Goal: Information Seeking & Learning: Learn about a topic

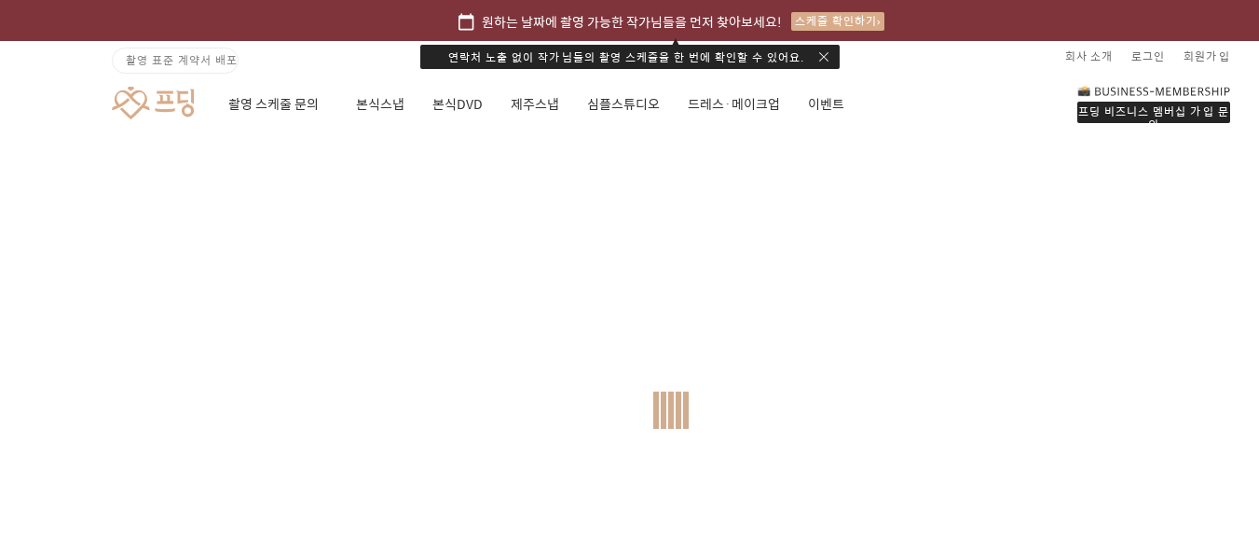
click at [262, 402] on div at bounding box center [671, 410] width 1342 height 552
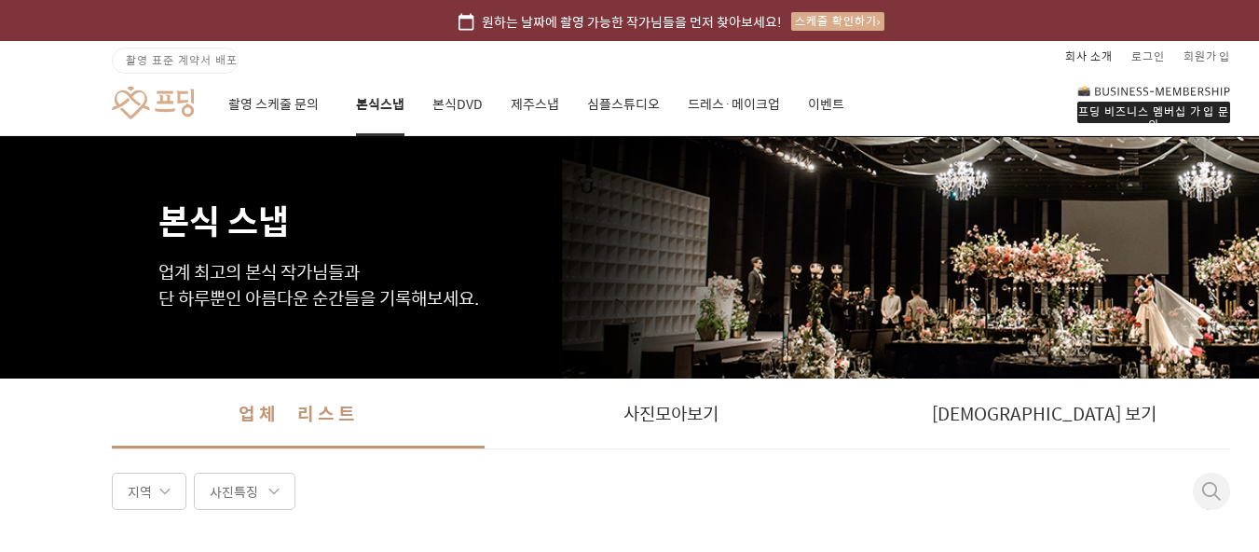
click at [1104, 51] on link "회사 소개" at bounding box center [1089, 56] width 48 height 30
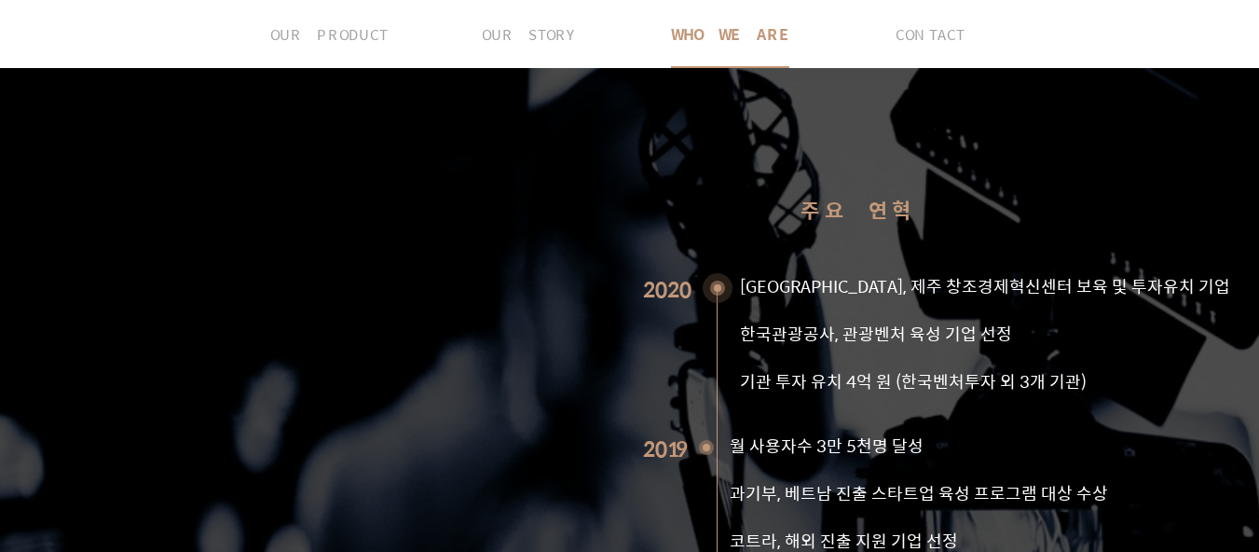
scroll to position [1678, 0]
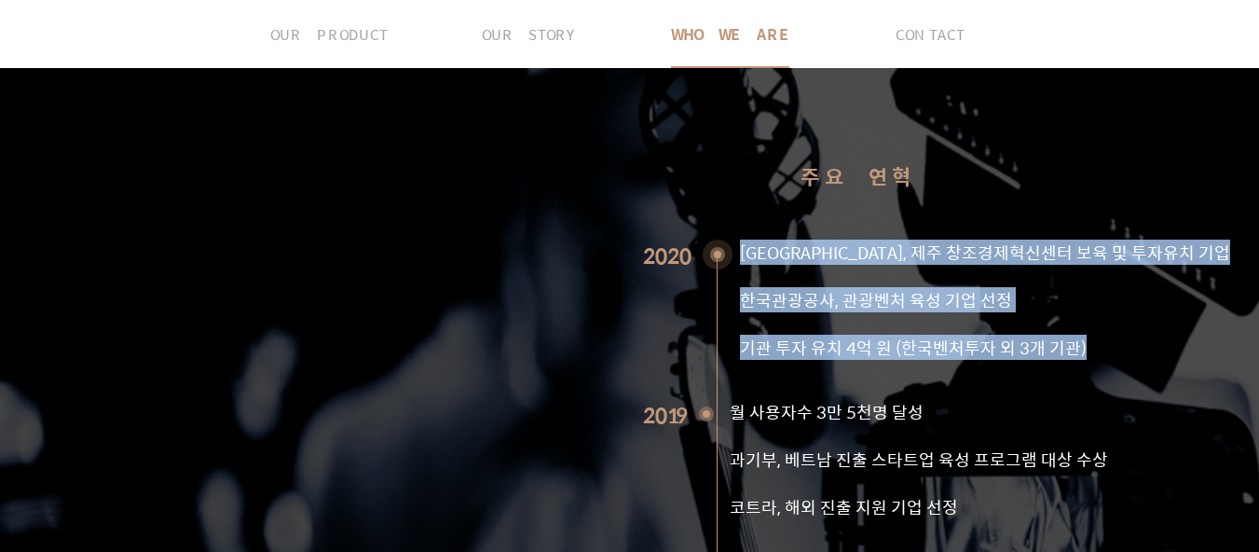
drag, startPoint x: 856, startPoint y: 176, endPoint x: 1011, endPoint y: 271, distance: 182.4
click at [1208, 266] on ul "[GEOGRAPHIC_DATA], 제주 창조경제혁신센터 보육 및 투자유치 기업 한국관광공사, 관광벤처 육성 기업 선정 기관 투자 유치 4억 원…" at bounding box center [974, 319] width 513 height 159
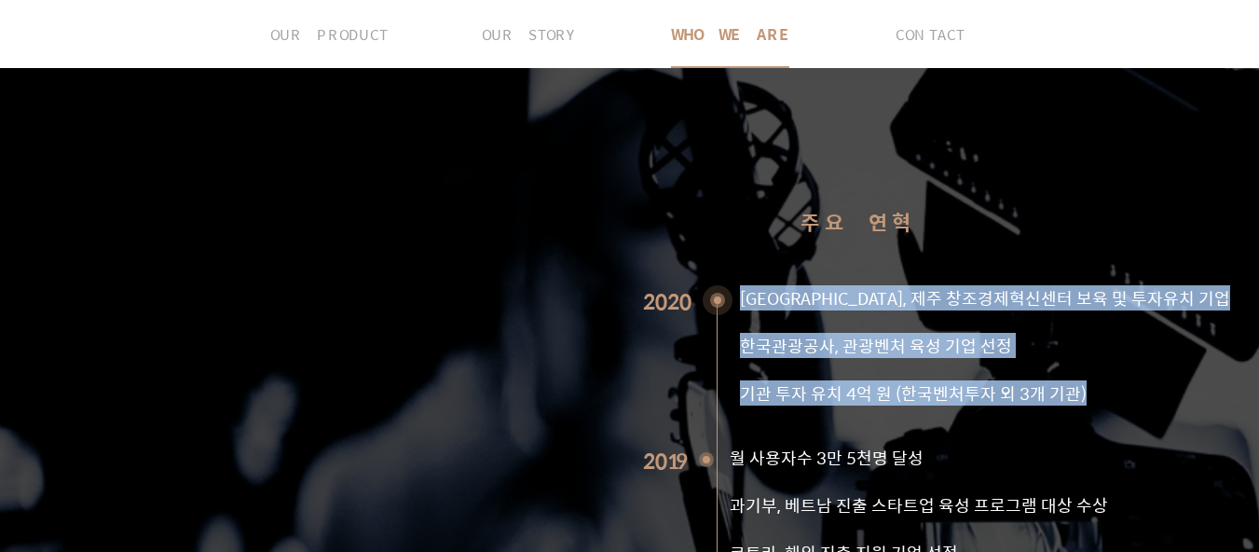
scroll to position [1864, 0]
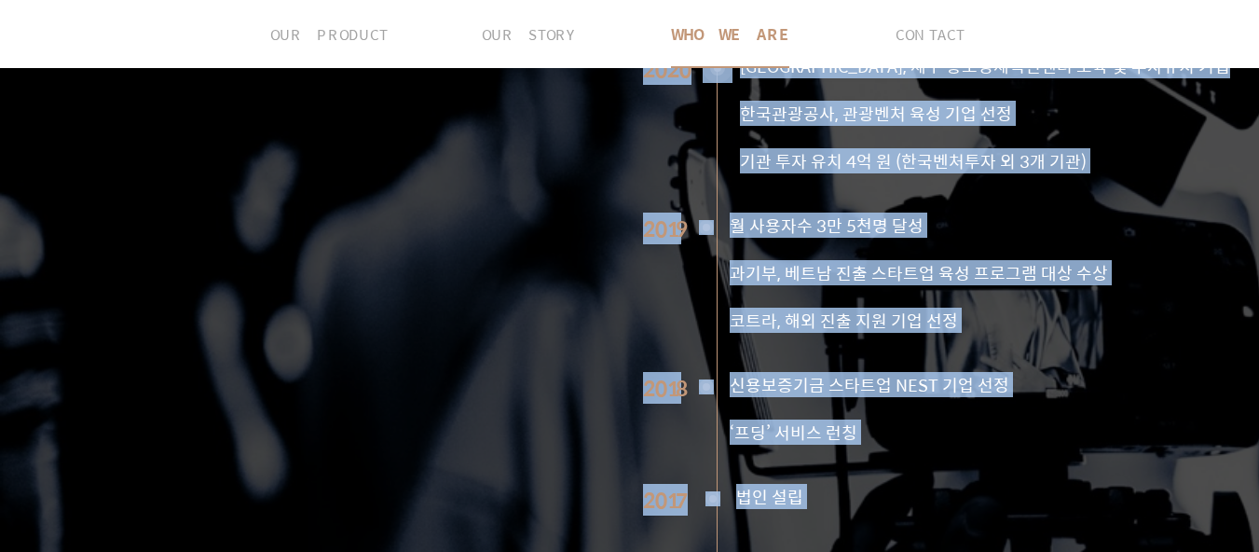
drag, startPoint x: 158, startPoint y: 221, endPoint x: 549, endPoint y: 264, distance: 392.9
click at [549, 264] on div "주요 연혁 2020 [GEOGRAPHIC_DATA], 제주 창조경제혁신센터 보육 및 투자유치 기업 한국관광공사, 관광벤처 육성 기업 선정 기관…" at bounding box center [671, 408] width 1118 height 1167
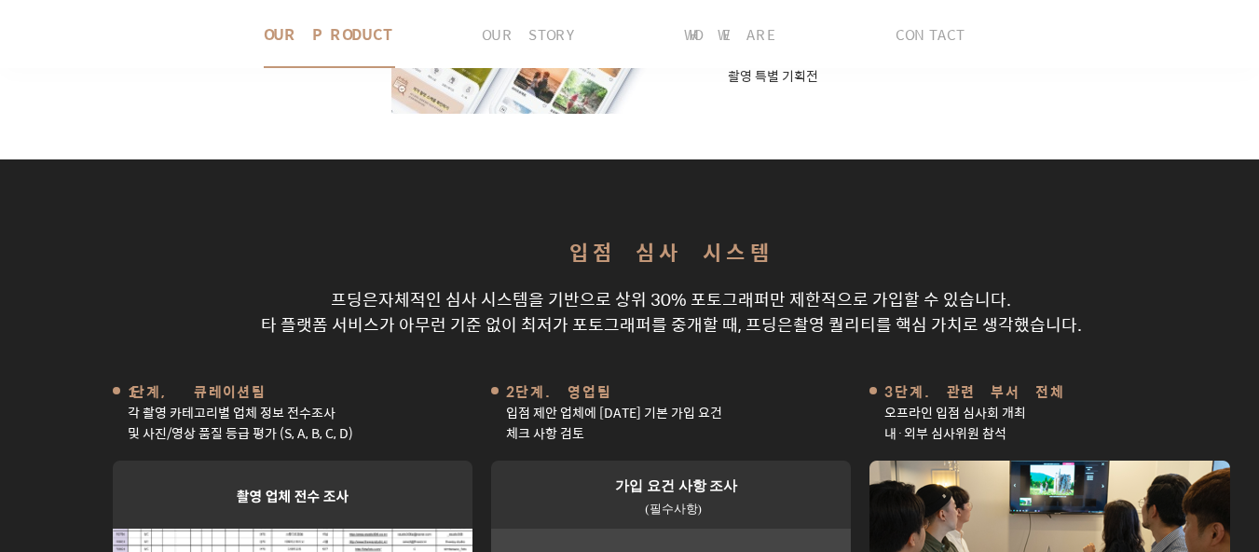
scroll to position [652, 0]
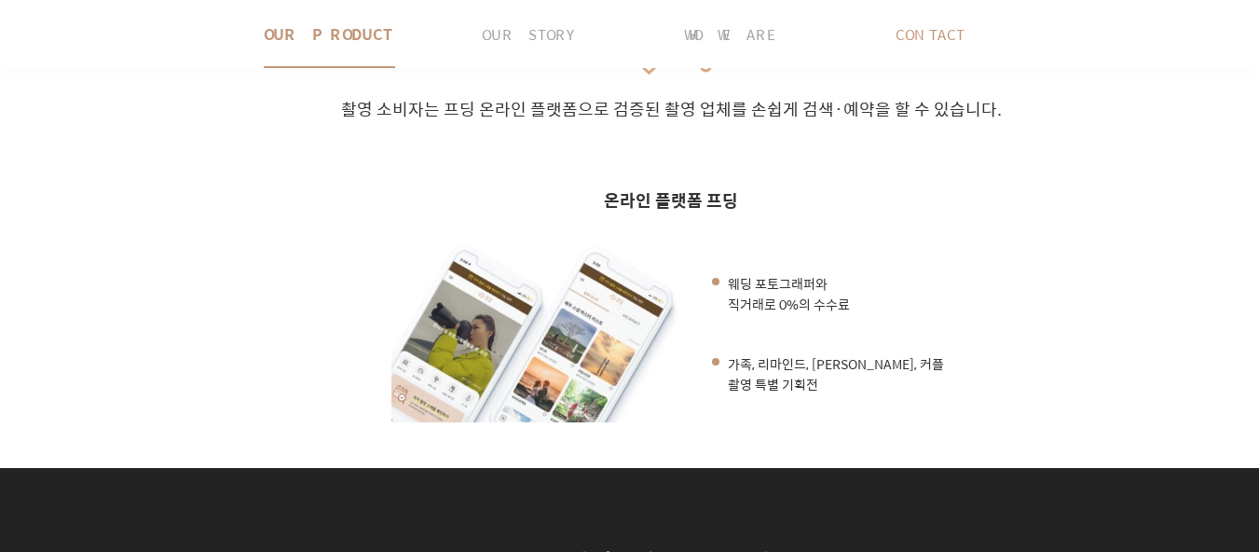
click at [916, 34] on span "CONTACT" at bounding box center [930, 34] width 69 height 66
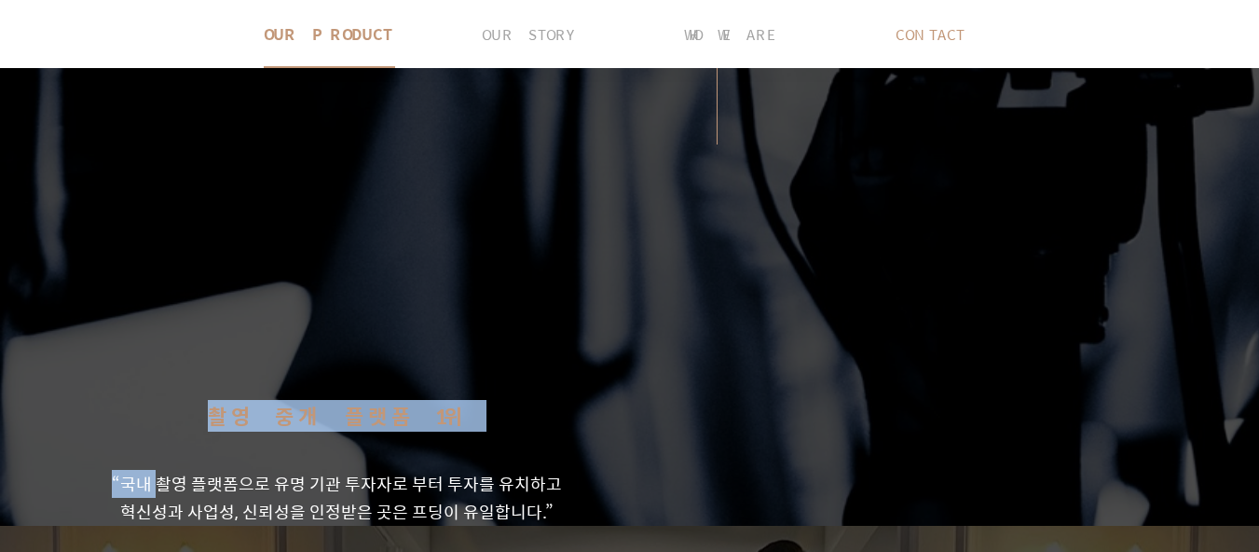
scroll to position [3122, 0]
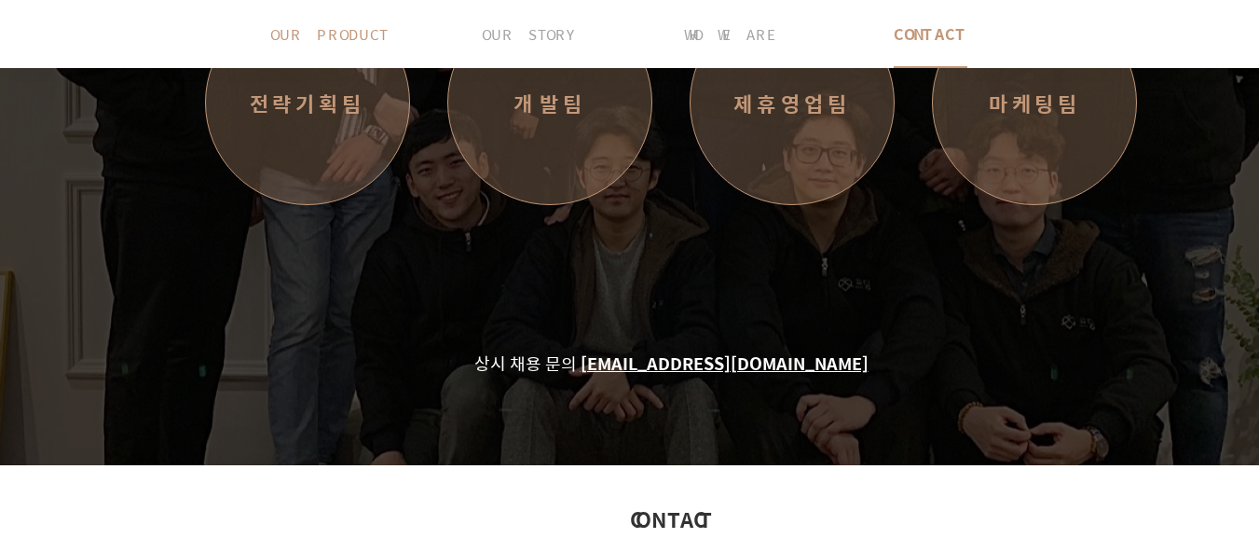
click at [299, 46] on span "OUR PRODUCT" at bounding box center [328, 34] width 117 height 66
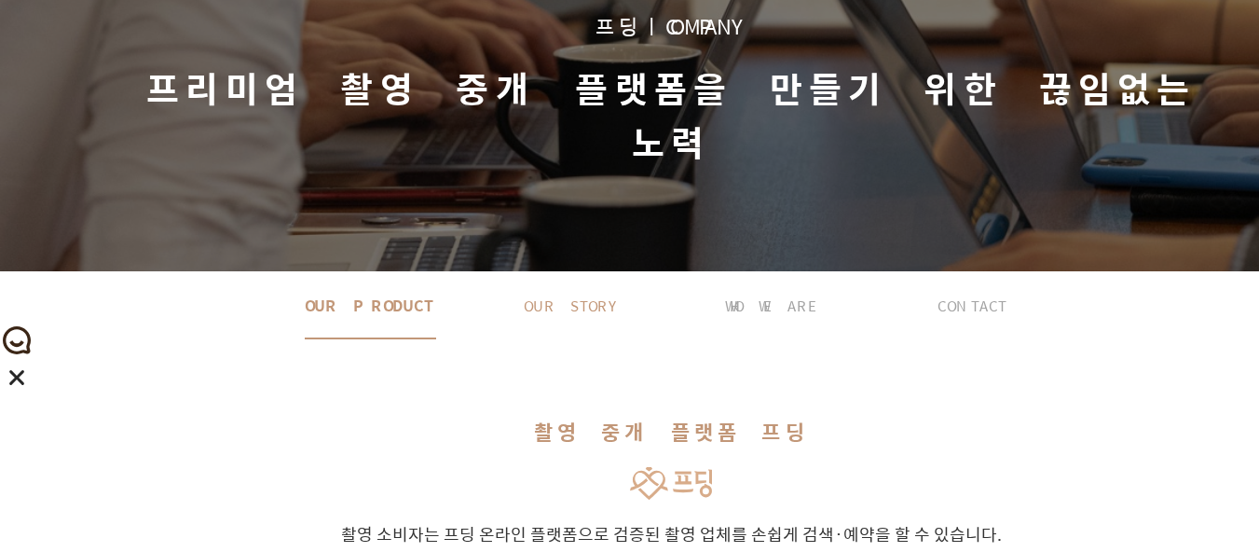
scroll to position [0, 0]
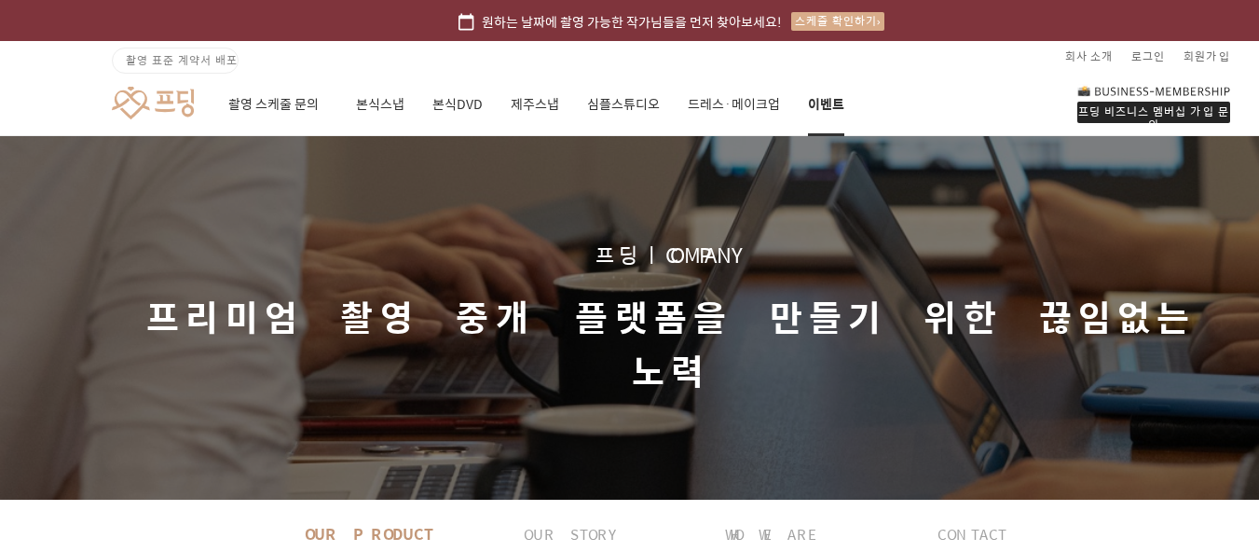
click at [829, 102] on link "이벤트" at bounding box center [826, 104] width 36 height 63
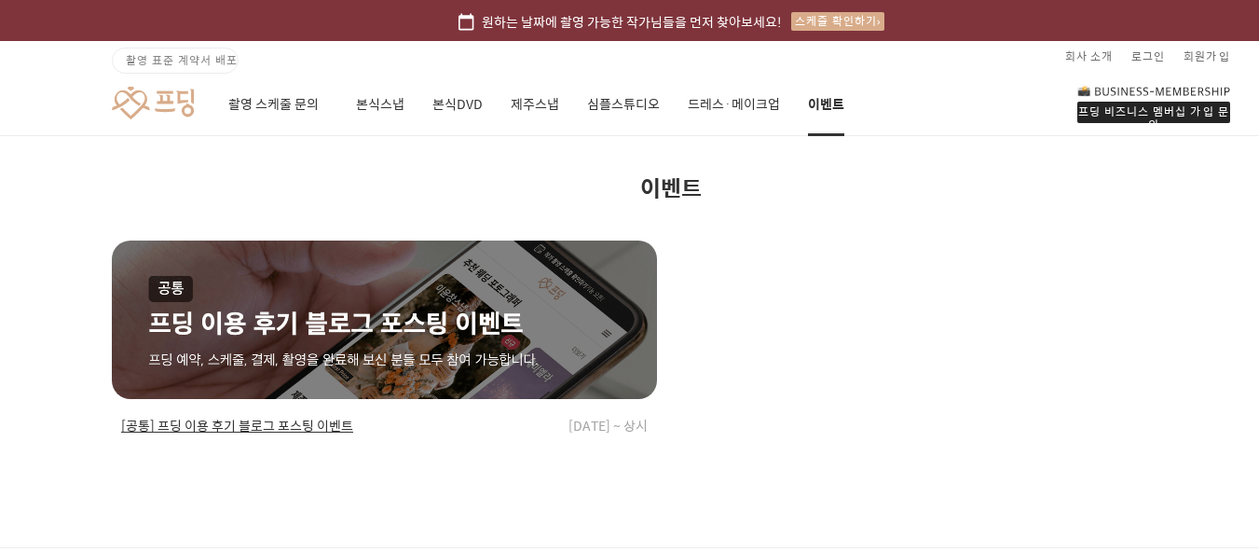
click at [375, 311] on div at bounding box center [384, 319] width 545 height 158
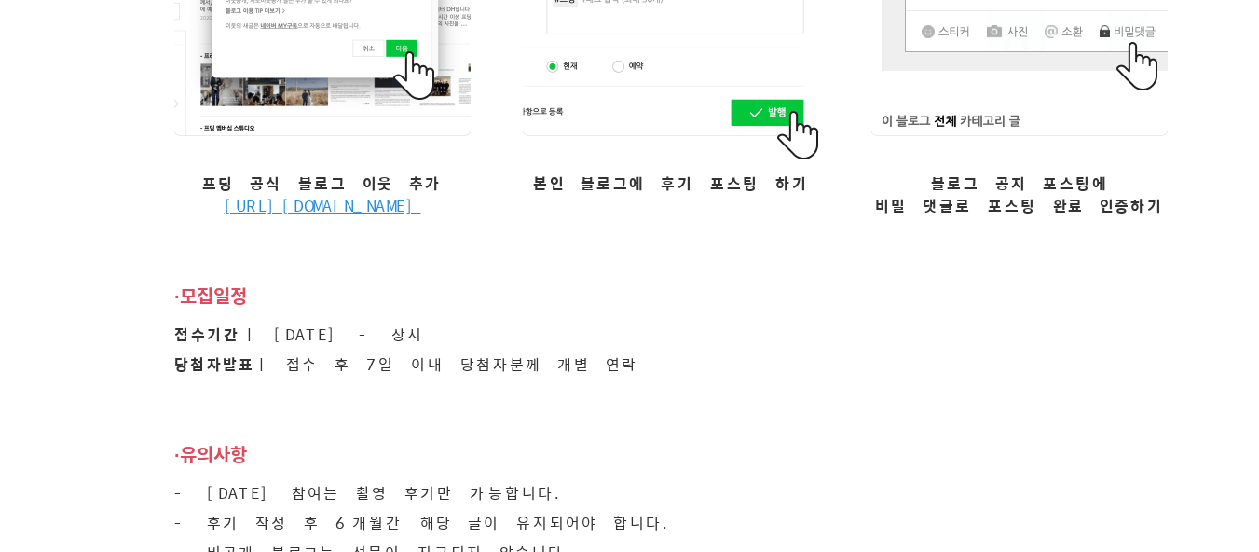
scroll to position [2330, 0]
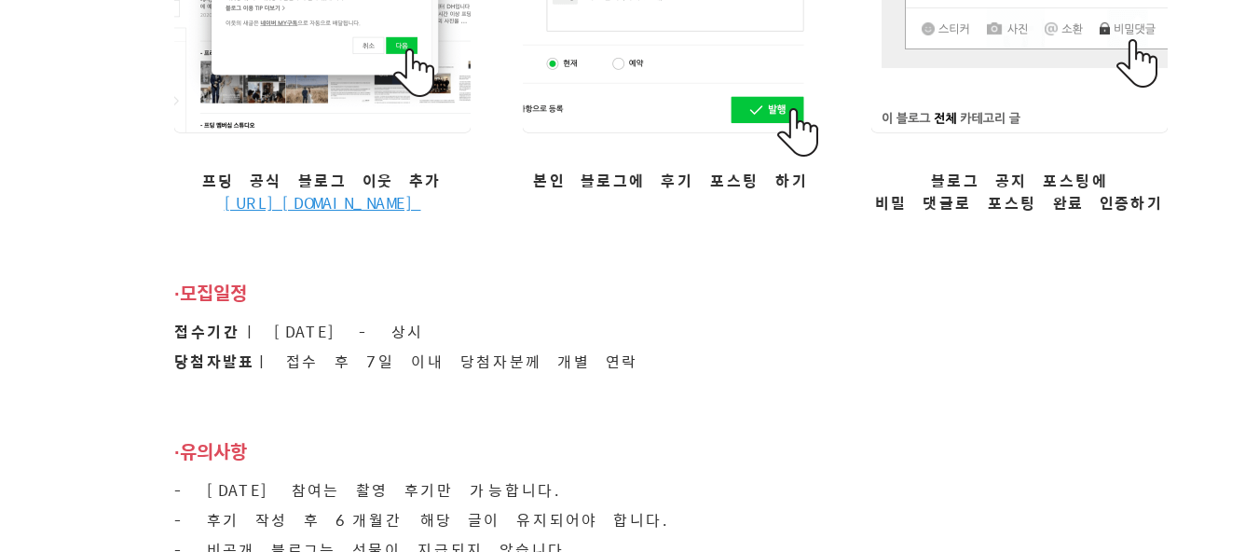
click at [362, 192] on p "[URL][DOMAIN_NAME]" at bounding box center [323, 203] width 197 height 22
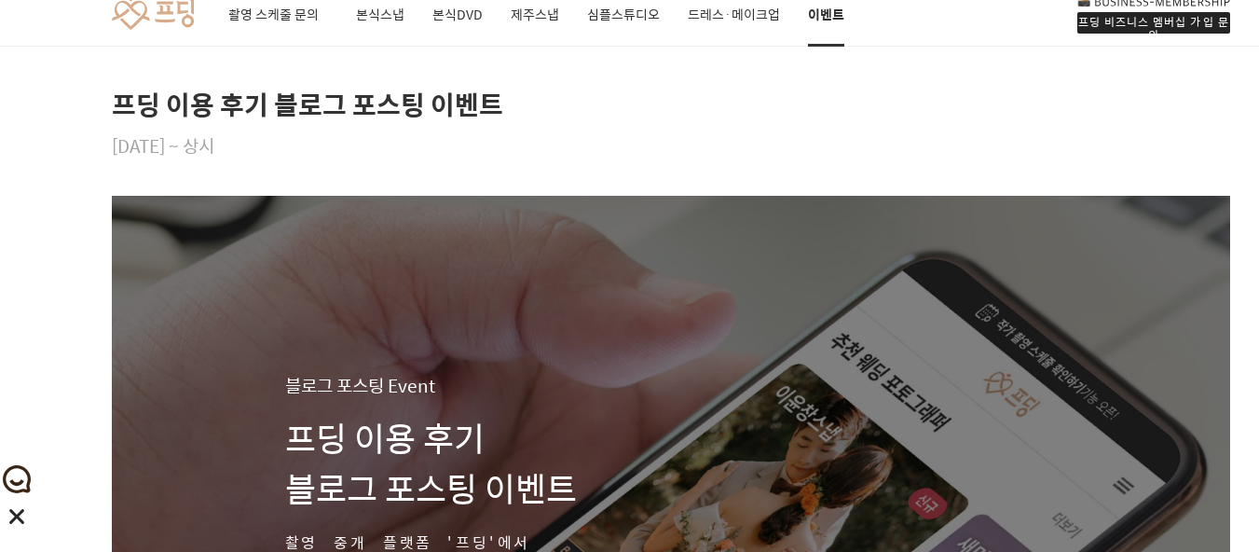
scroll to position [0, 0]
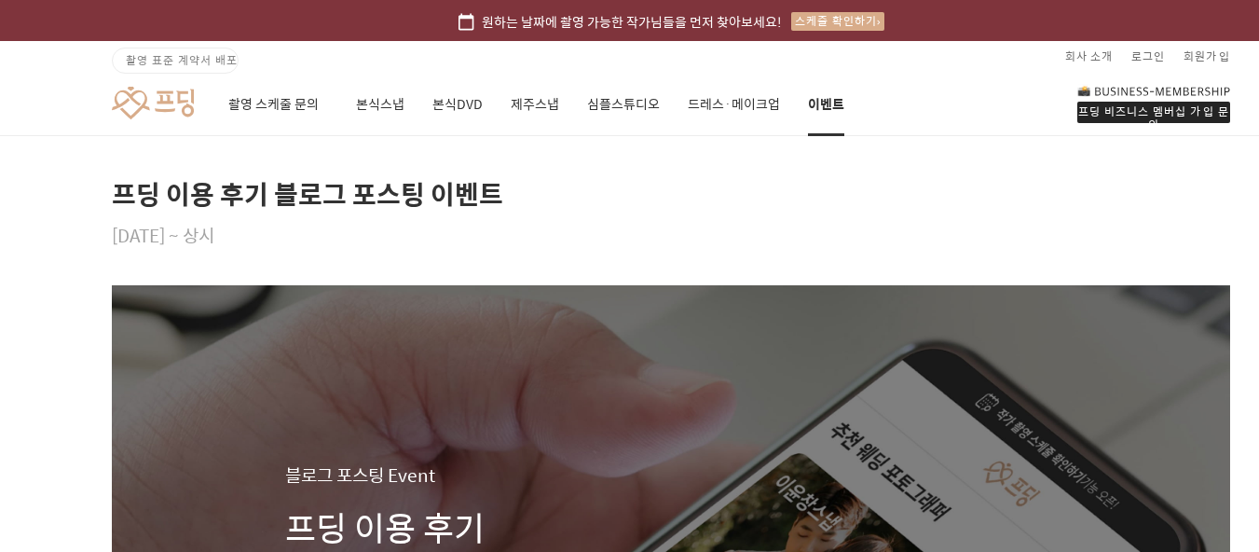
click at [564, 30] on link "원하는 날짜에 촬영 가능한 작가님들을 먼저 찾아보세요! 스케줄 확인하기" at bounding box center [671, 20] width 1342 height 41
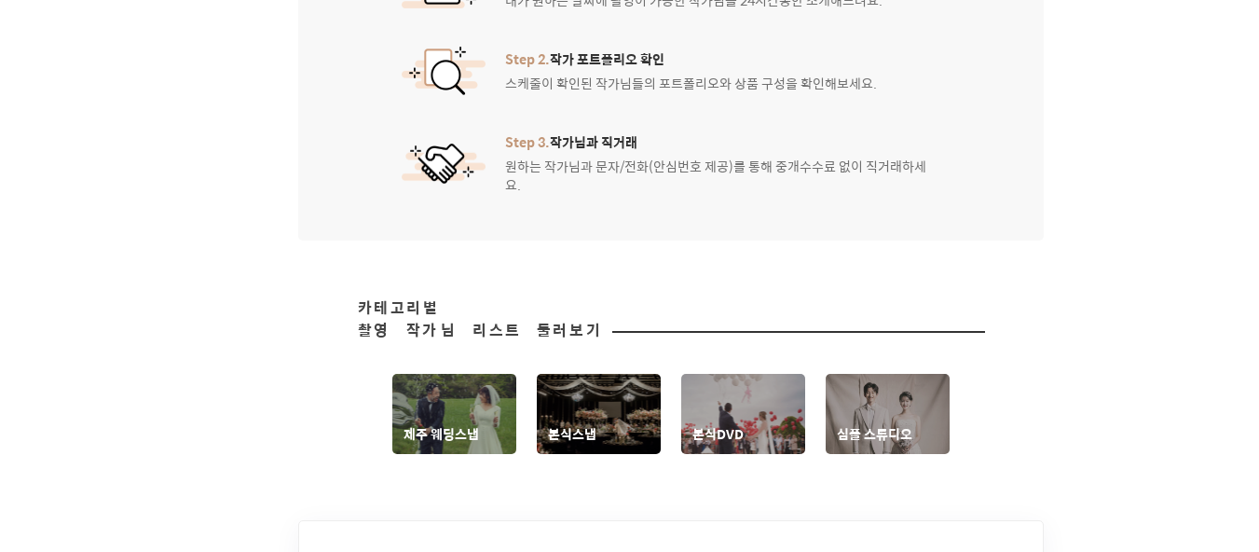
scroll to position [652, 0]
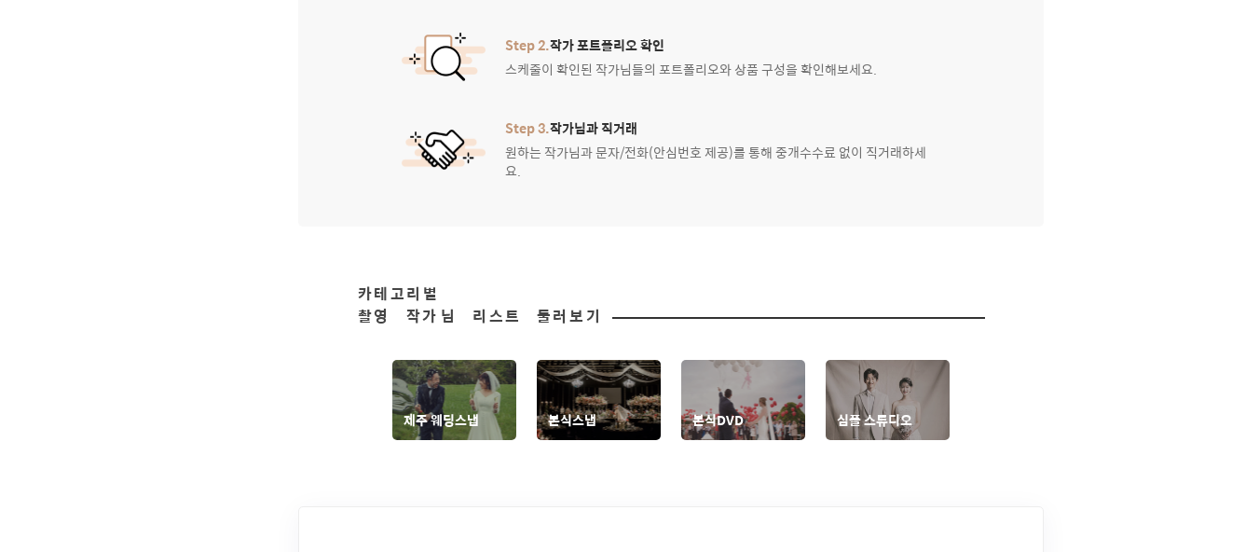
click at [903, 390] on link "심플 스튜디오" at bounding box center [888, 400] width 124 height 80
